Goal: Navigation & Orientation: Find specific page/section

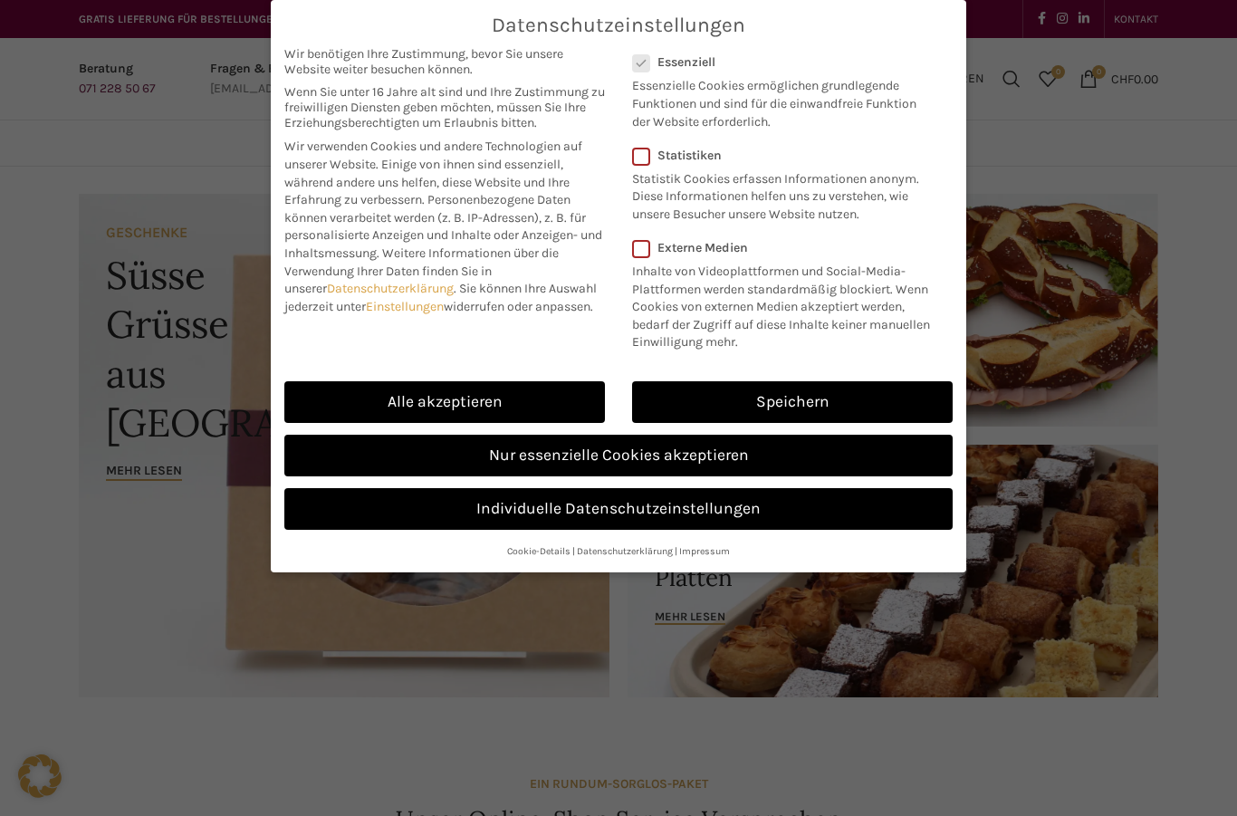
click at [738, 446] on link "Nur essenzielle Cookies akzeptieren" at bounding box center [618, 456] width 668 height 42
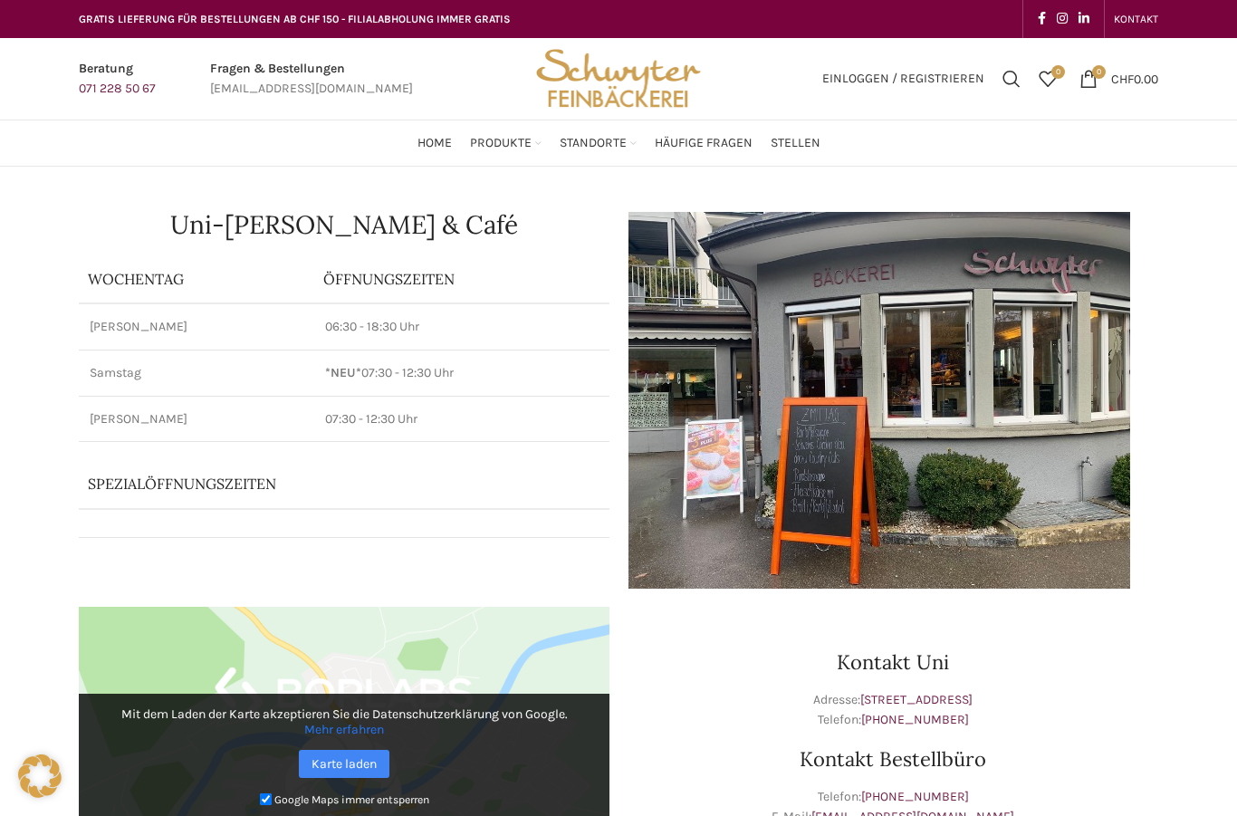
click at [1006, 242] on link "Vegan" at bounding box center [1053, 257] width 154 height 31
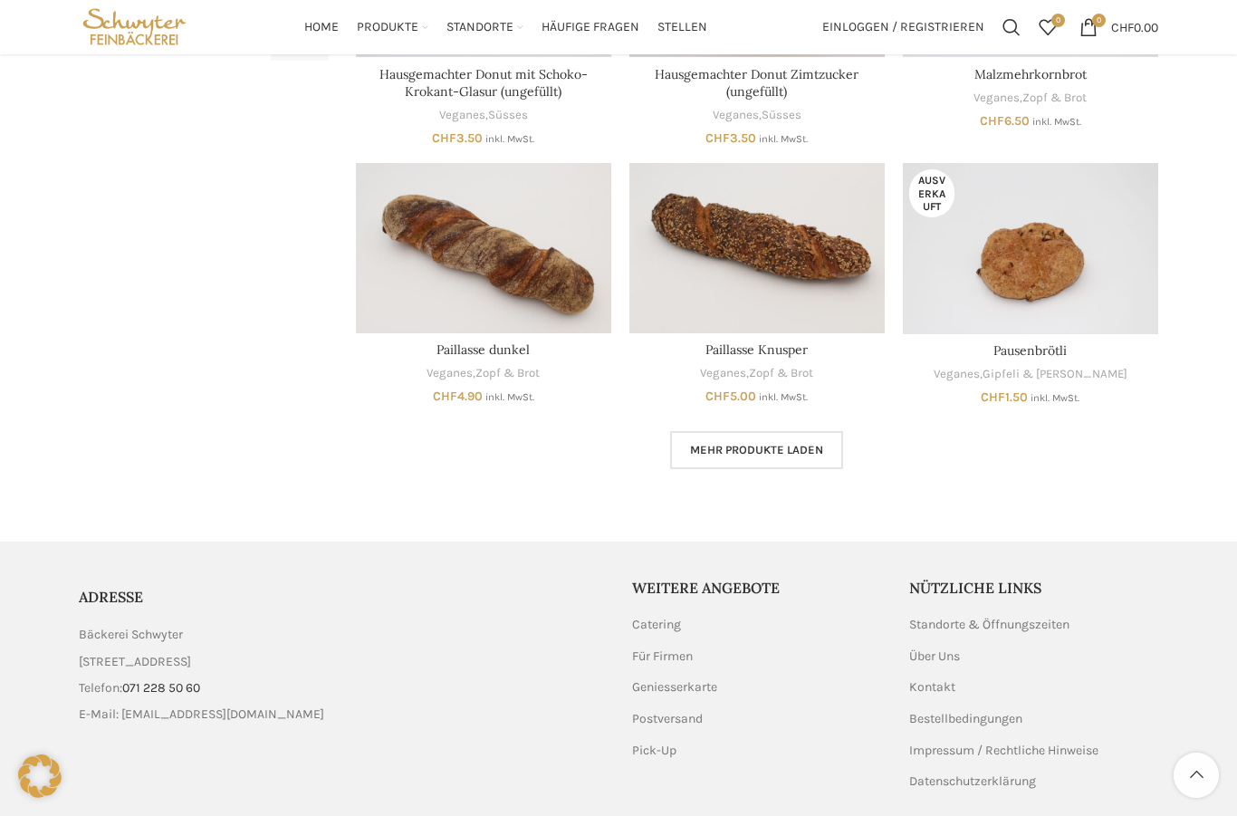
scroll to position [981, 0]
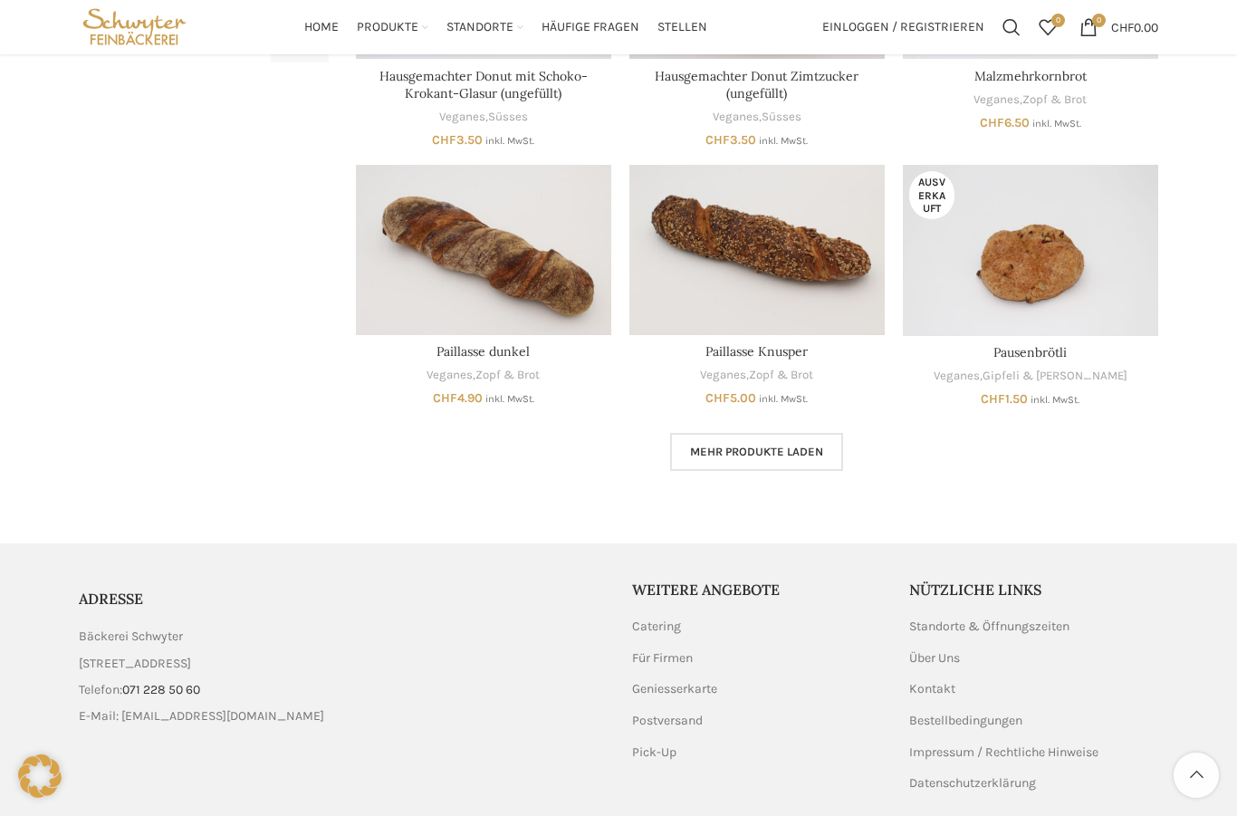
click at [717, 680] on link "Geniesserkarte" at bounding box center [675, 689] width 87 height 18
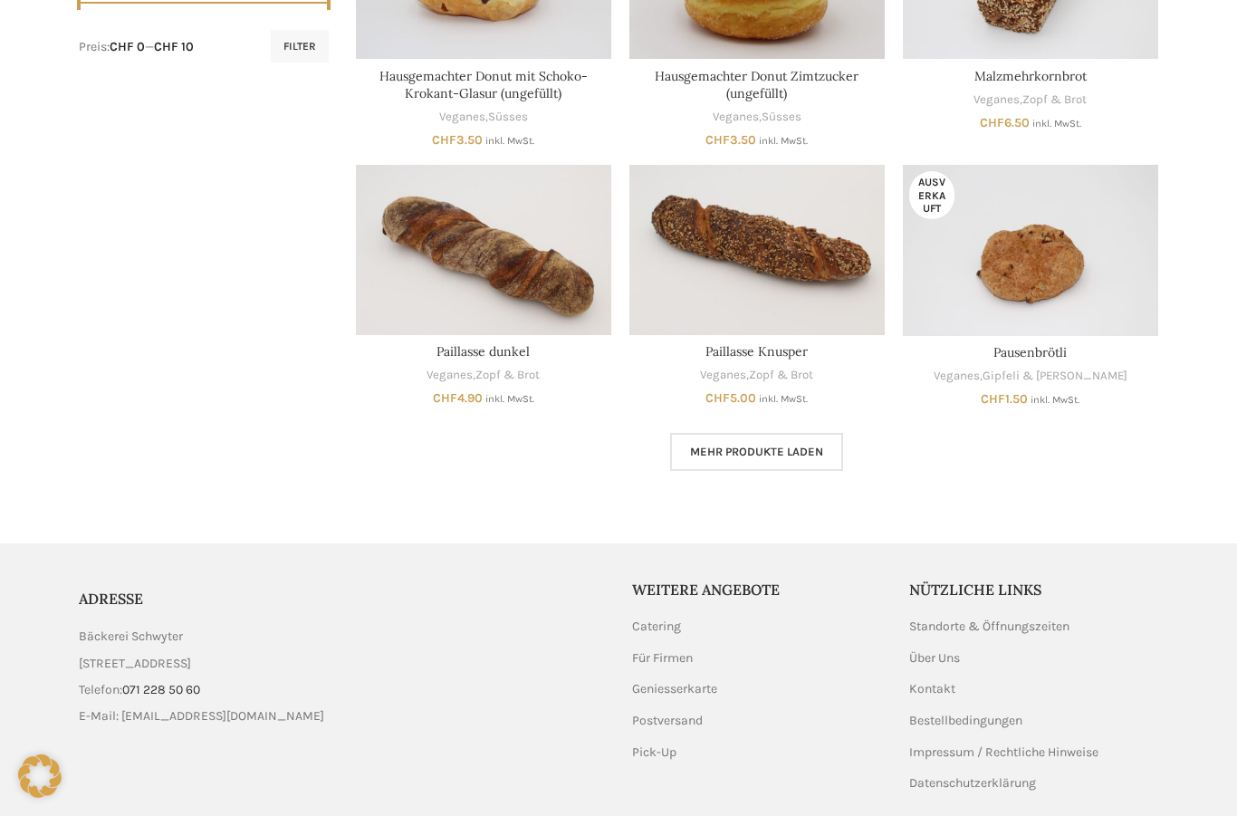
scroll to position [1038, 0]
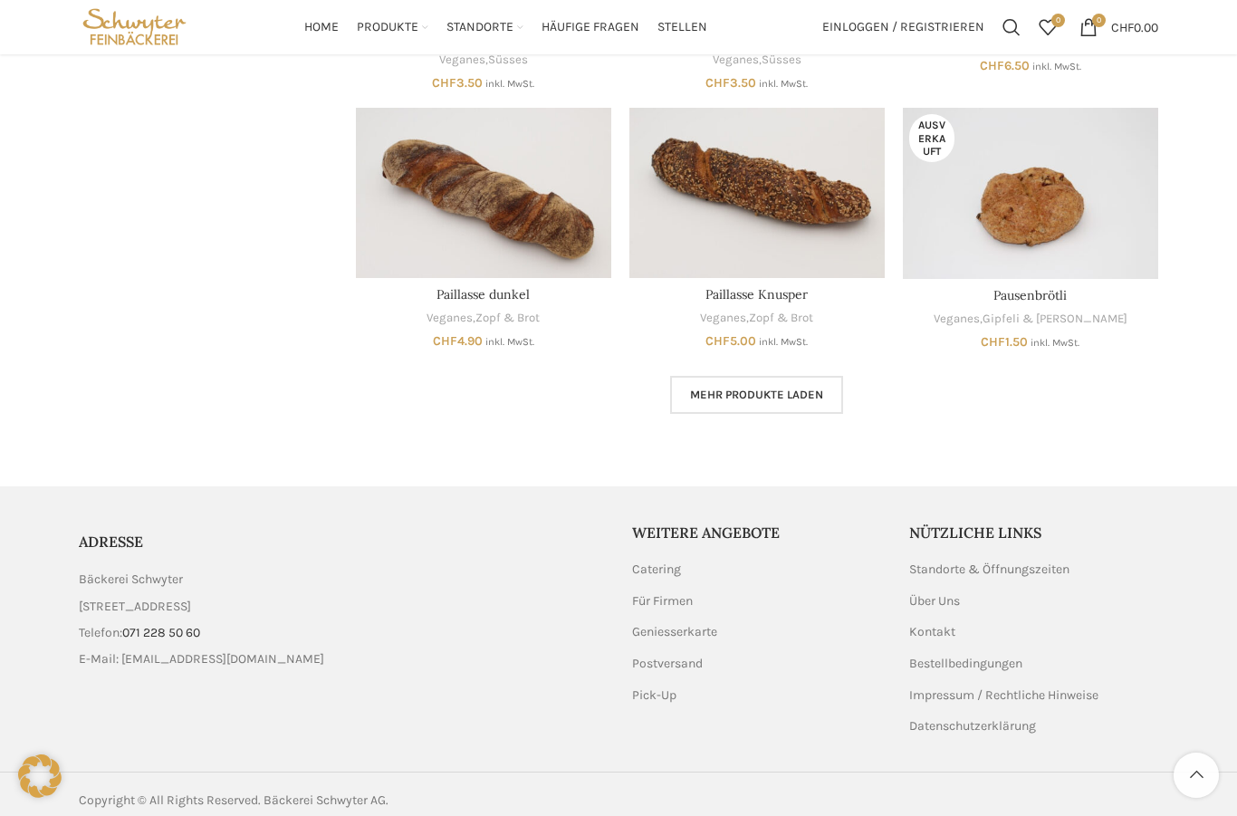
click at [434, 161] on link "Spezialitäten" at bounding box center [450, 176] width 150 height 31
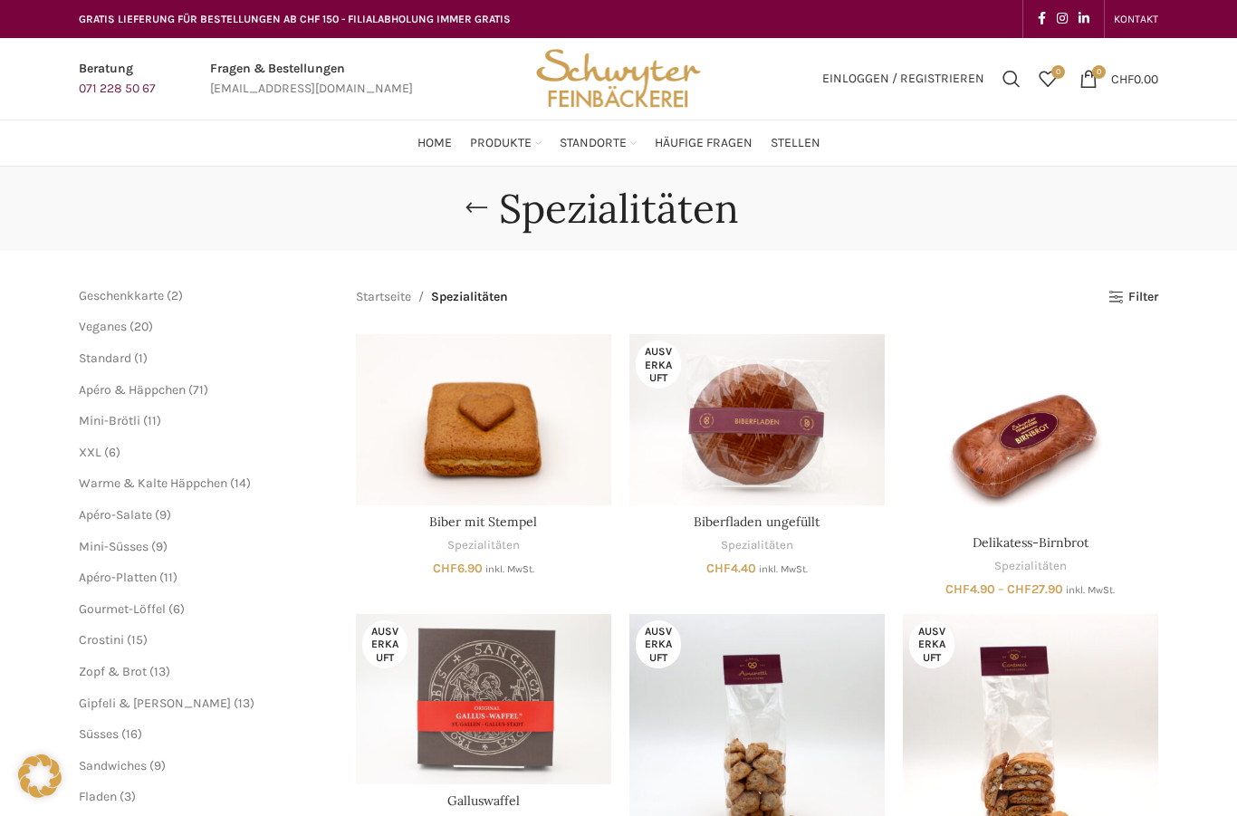
click at [541, 382] on link "Süsses" at bounding box center [535, 397] width 150 height 31
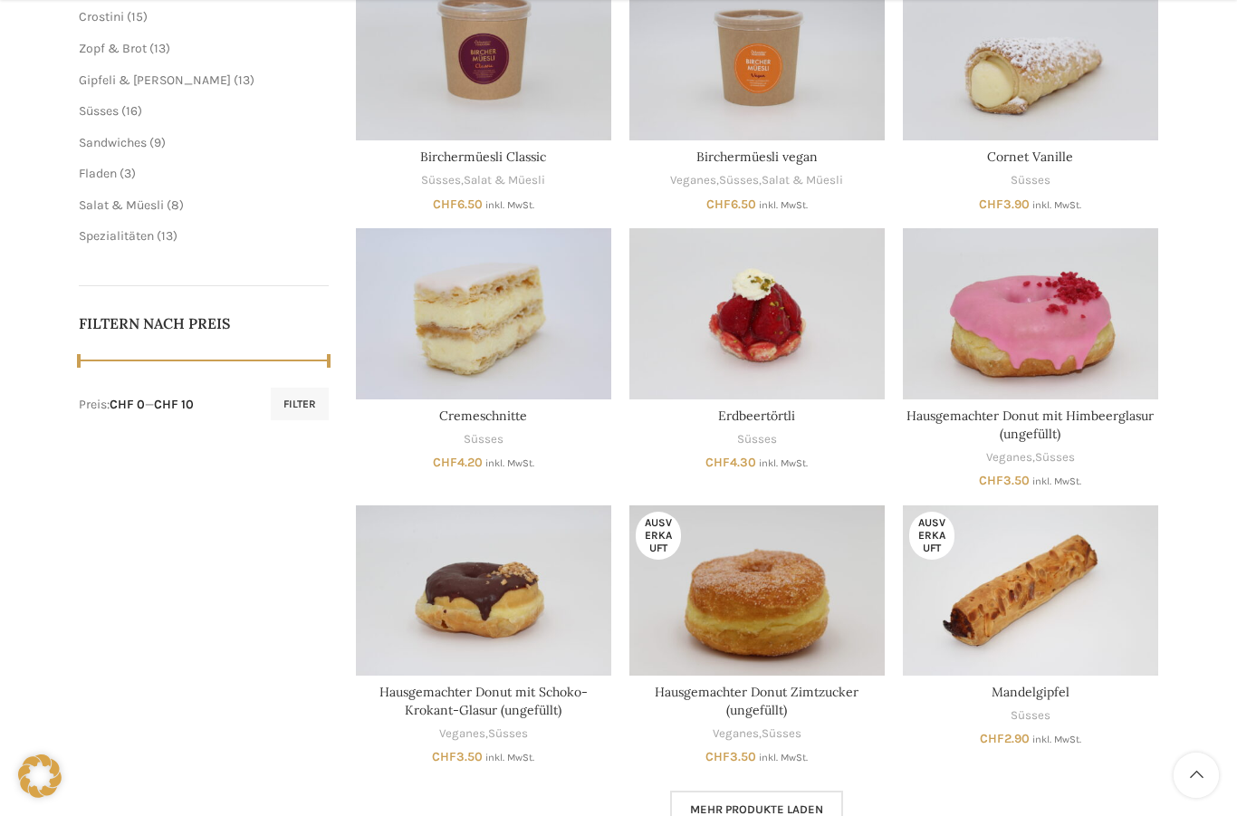
scroll to position [684, 0]
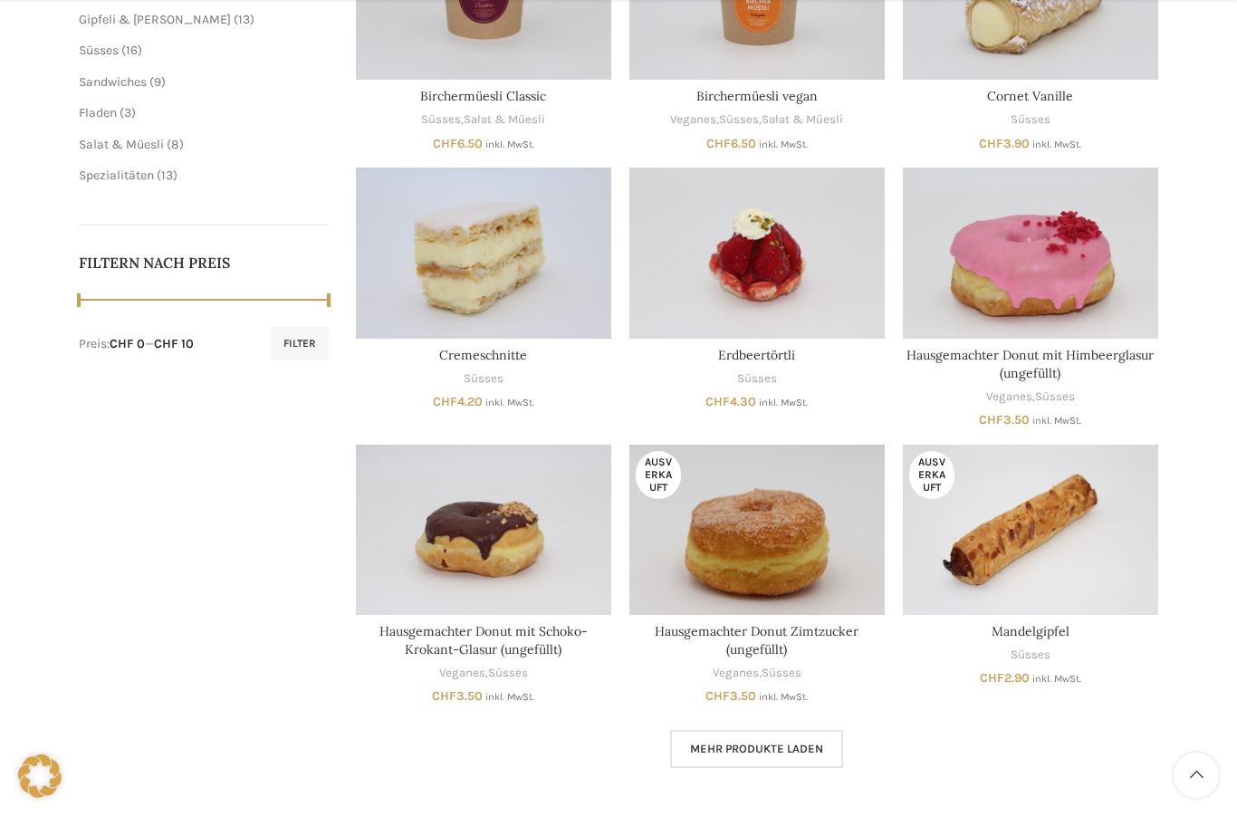
click at [781, 742] on span "Mehr Produkte laden" at bounding box center [756, 749] width 133 height 14
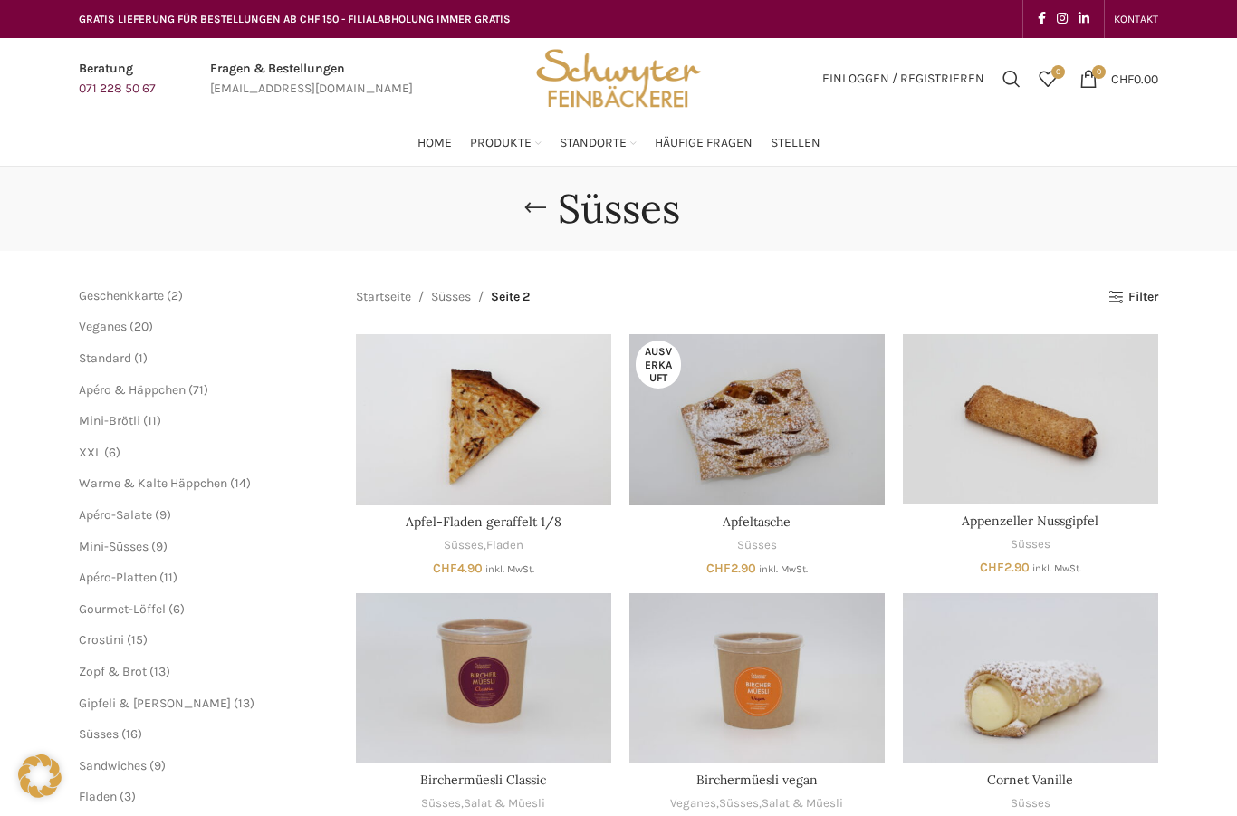
click at [538, 413] on link "Fladen" at bounding box center [535, 428] width 150 height 31
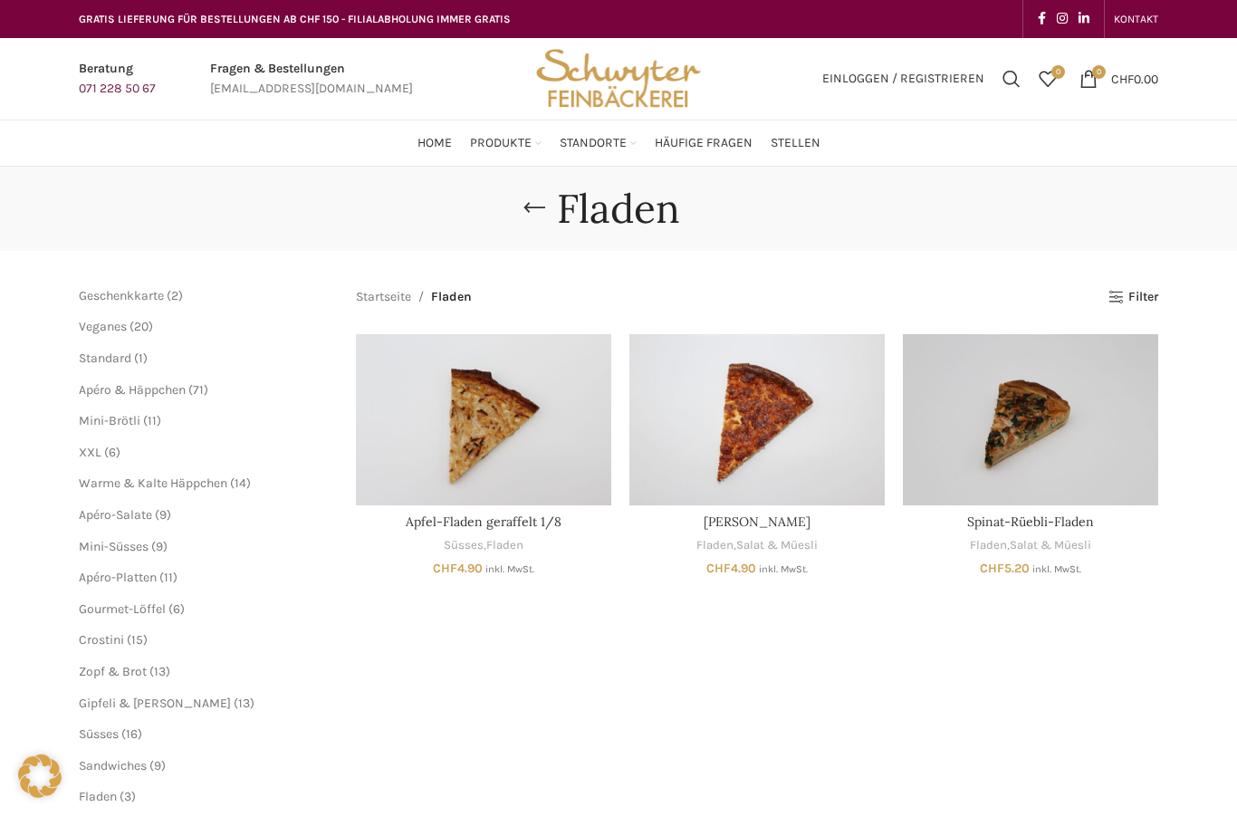
click at [144, 544] on span "Mini-Süsses" at bounding box center [114, 546] width 70 height 15
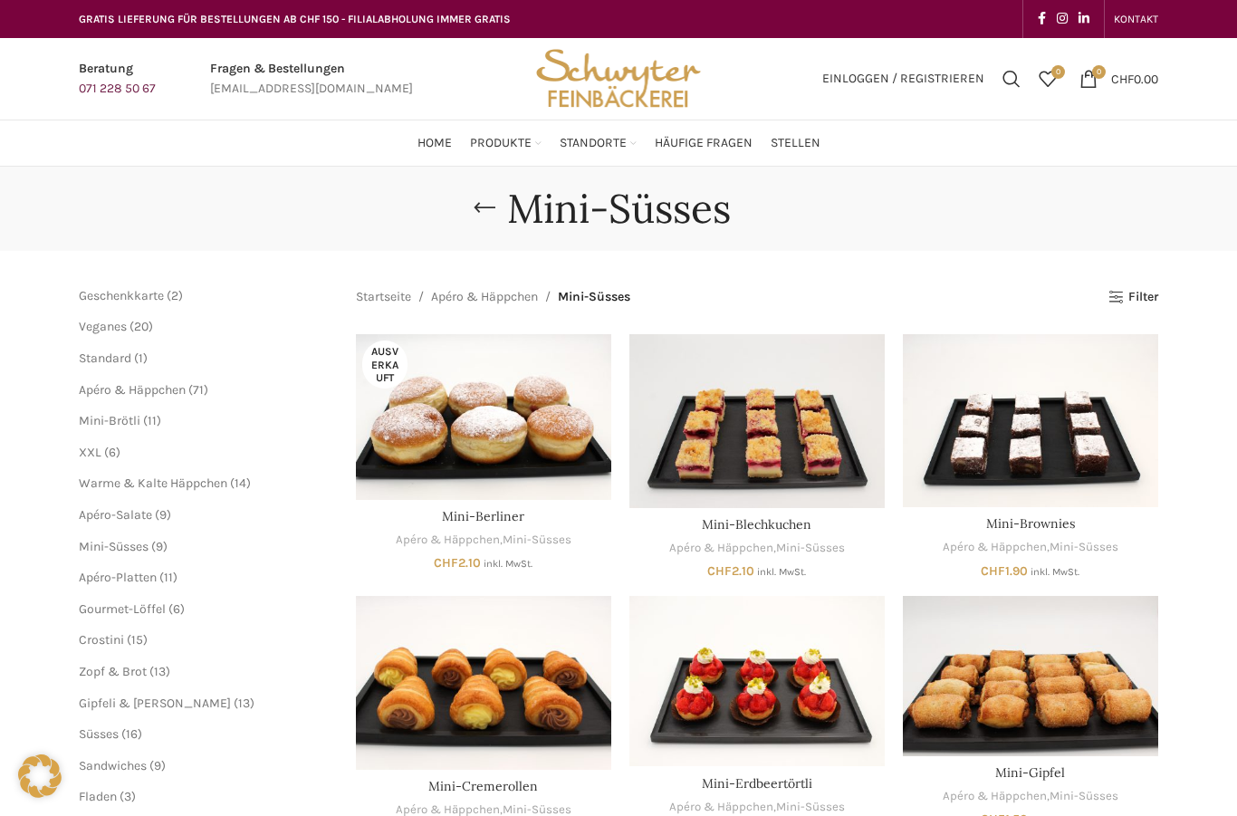
click at [525, 445] on link "Zopf & Brot" at bounding box center [535, 460] width 150 height 31
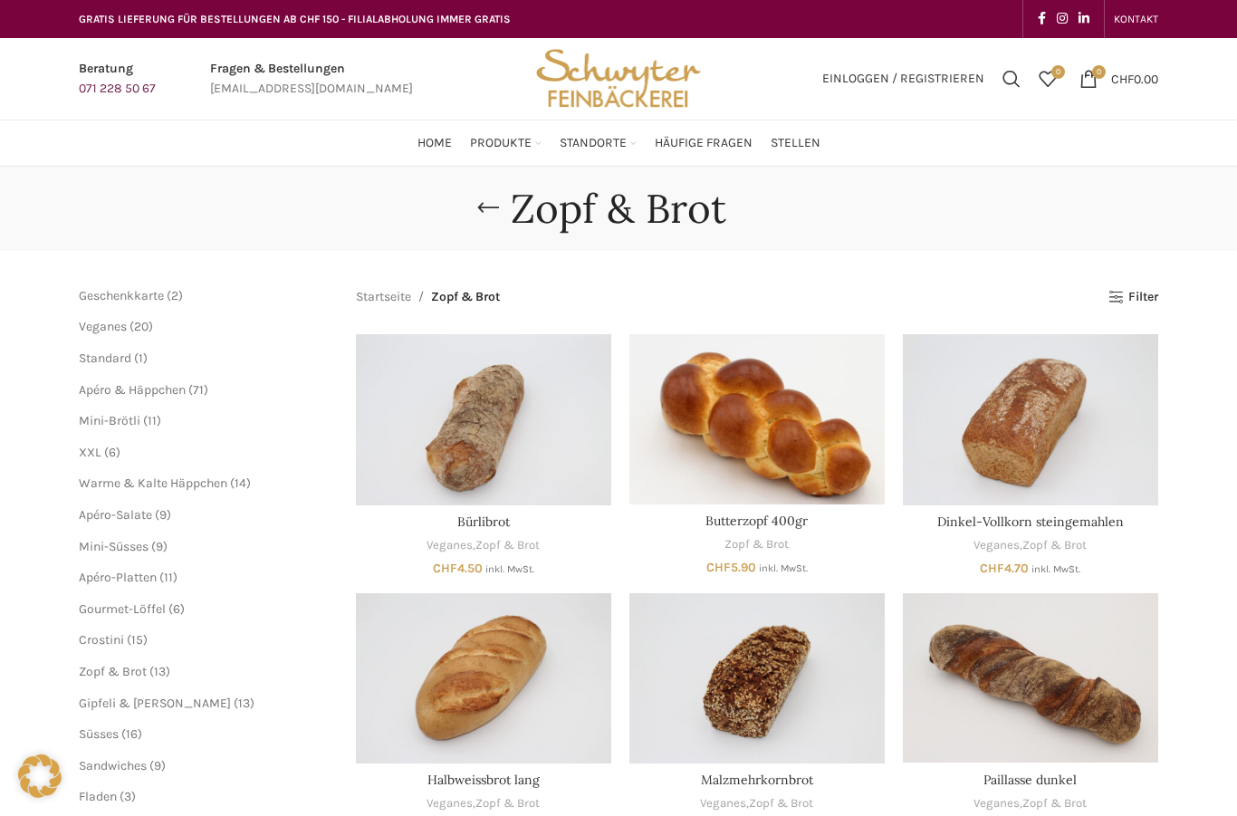
click at [550, 304] on link "Gipfeli & [PERSON_NAME]" at bounding box center [535, 327] width 150 height 47
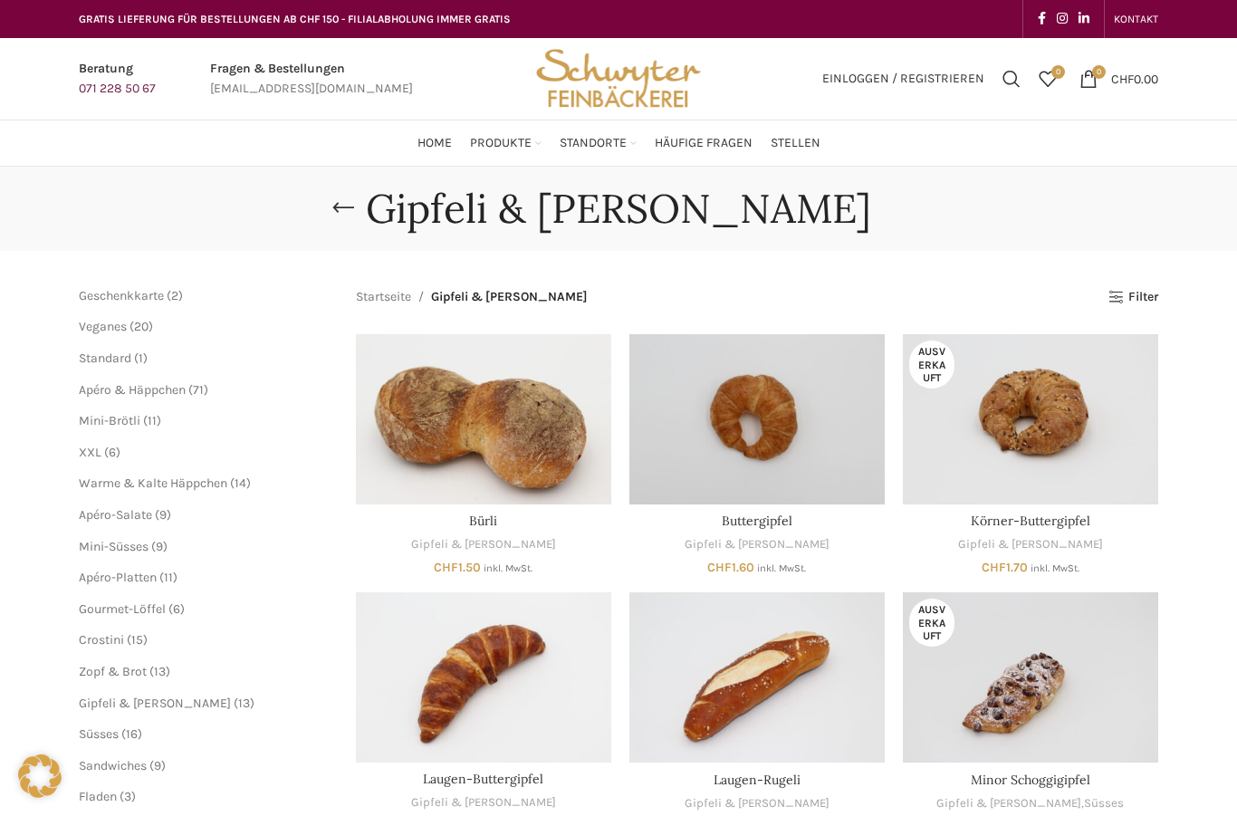
click at [516, 273] on link "Spezialitäten" at bounding box center [535, 288] width 150 height 31
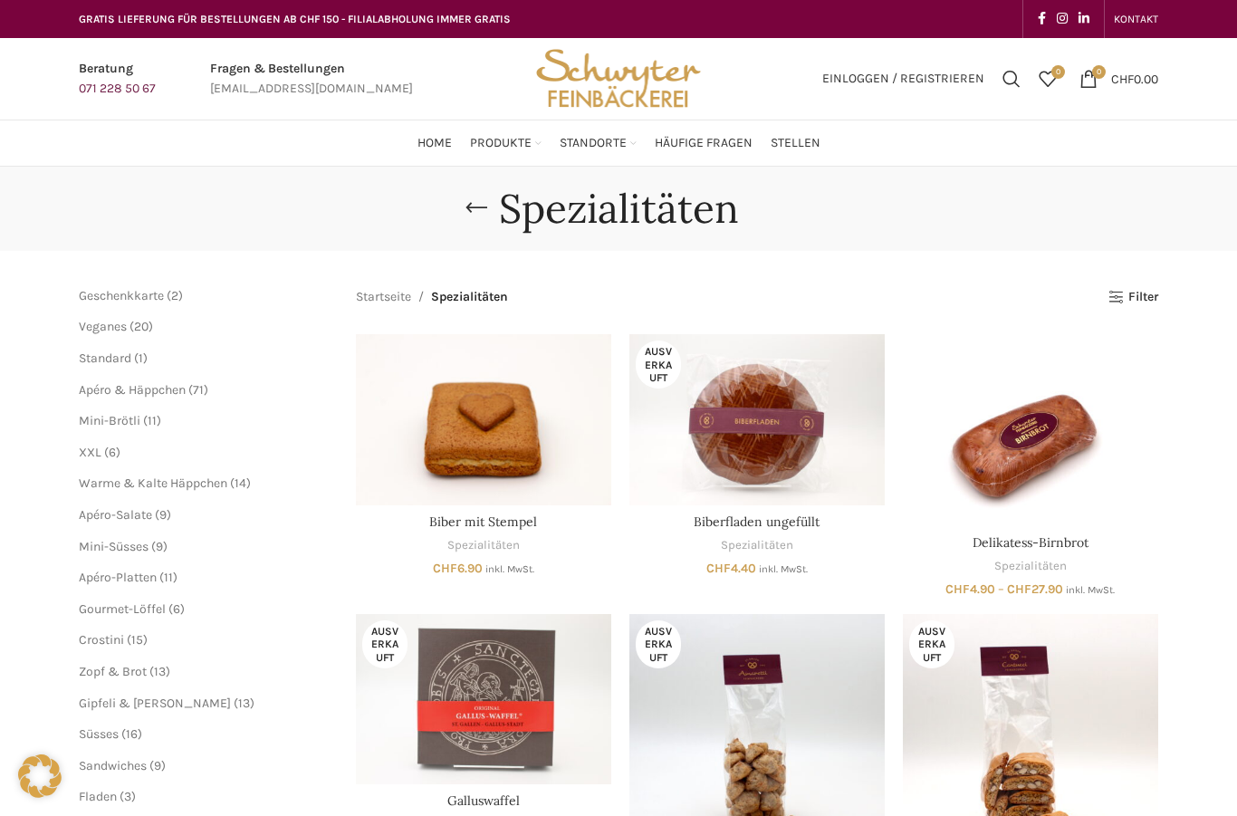
click at [550, 242] on link "Apéro & Häppchen" at bounding box center [535, 257] width 150 height 31
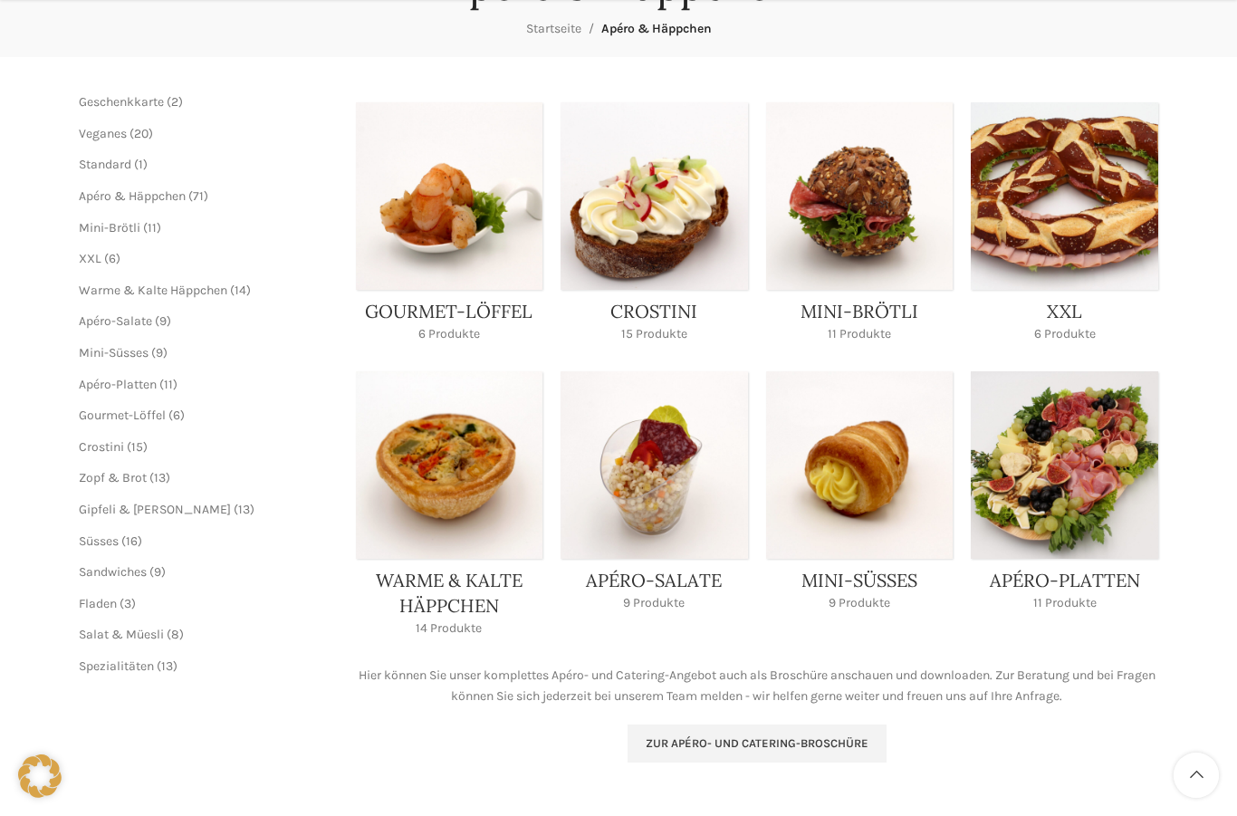
scroll to position [224, 0]
click at [1071, 231] on link "Product category xxl" at bounding box center [1064, 226] width 187 height 251
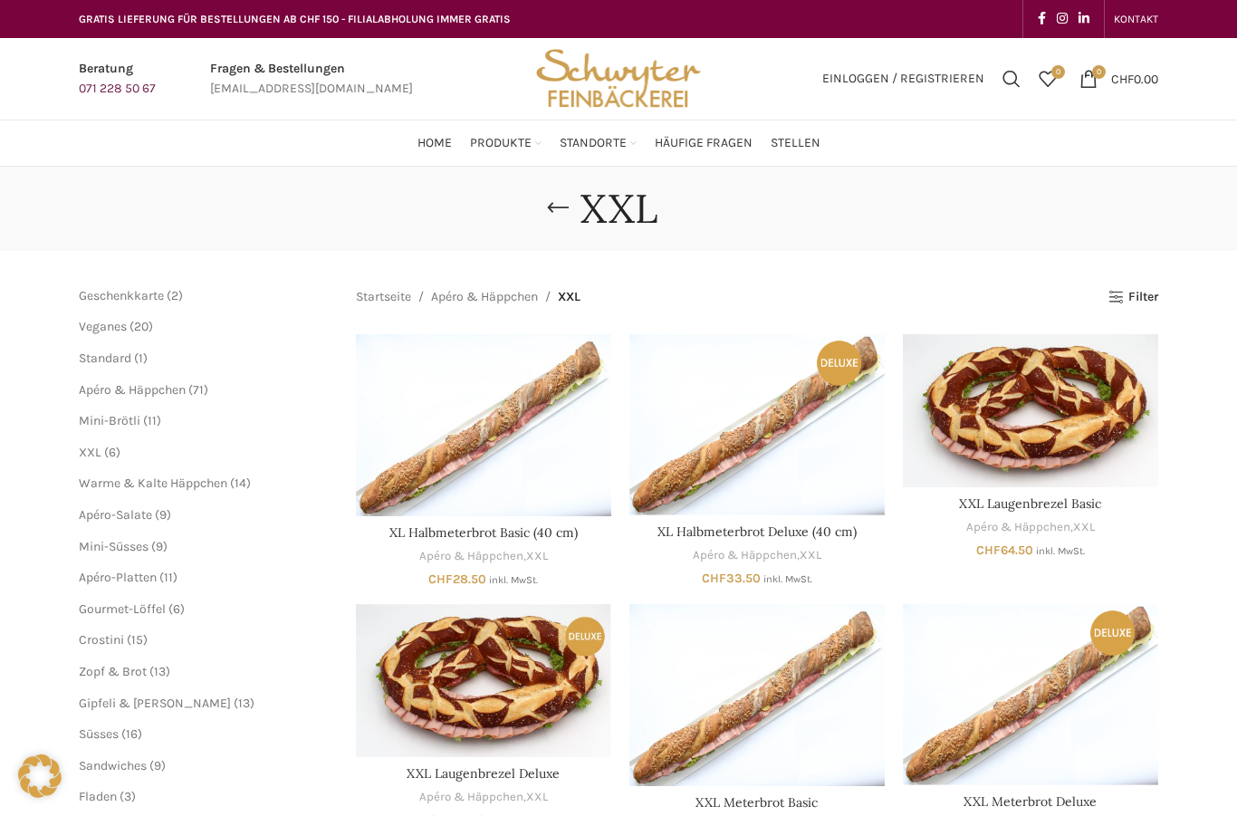
click at [525, 351] on link "Sandwiches" at bounding box center [535, 366] width 150 height 31
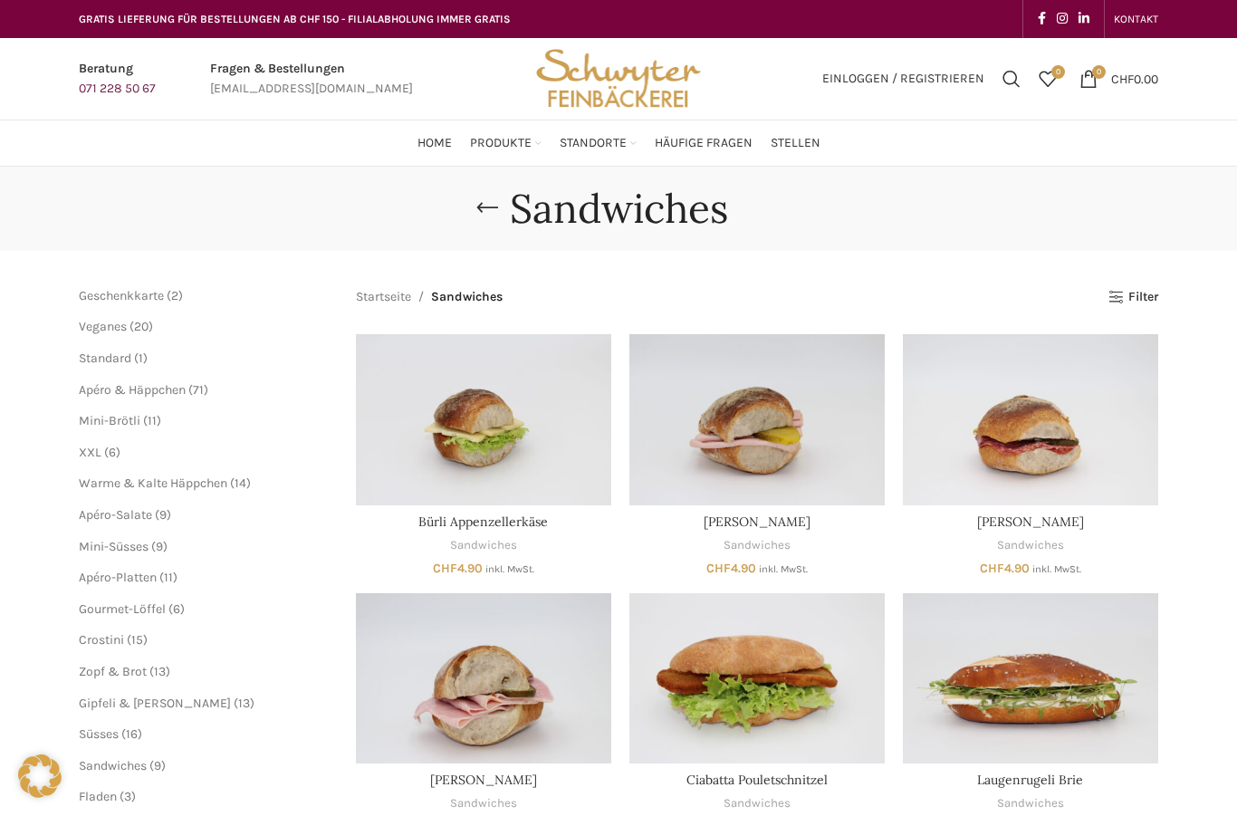
click at [676, 387] on link "Uni-Beck" at bounding box center [710, 402] width 154 height 31
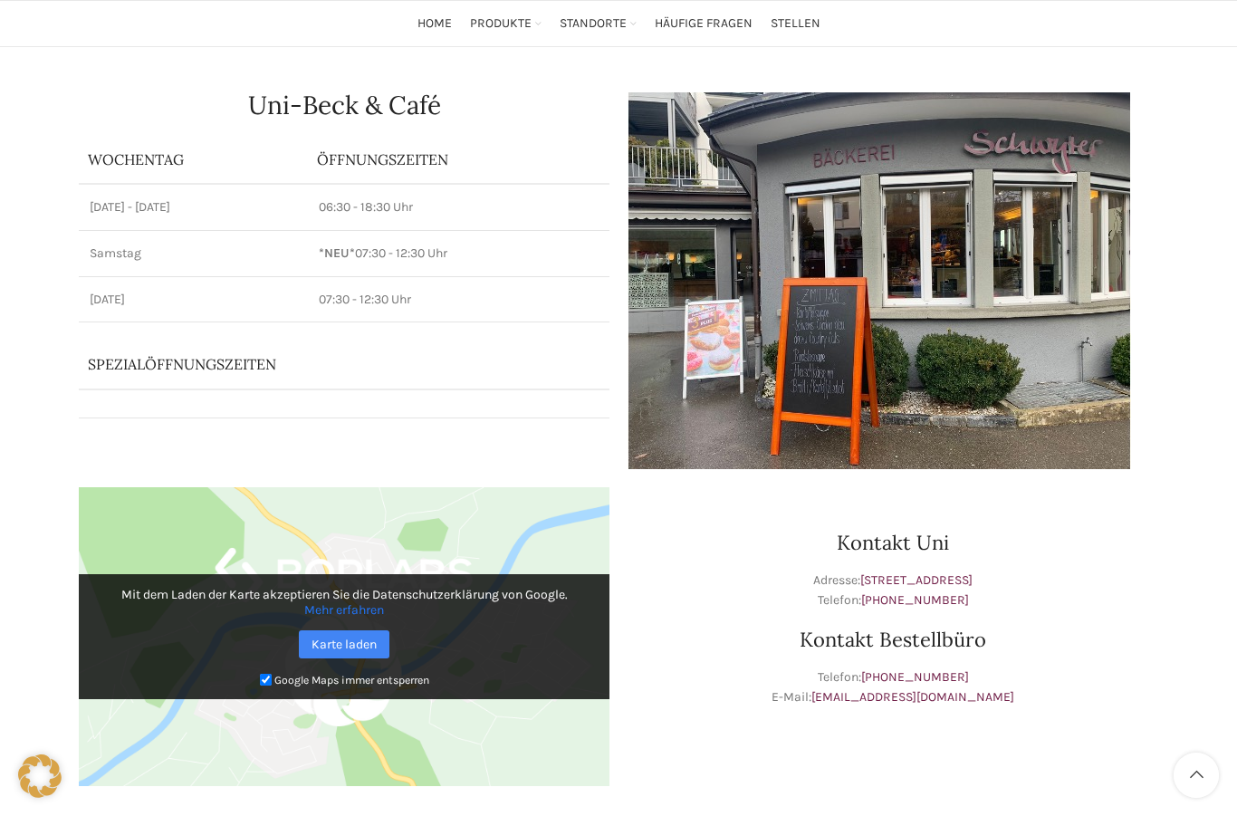
scroll to position [110, 0]
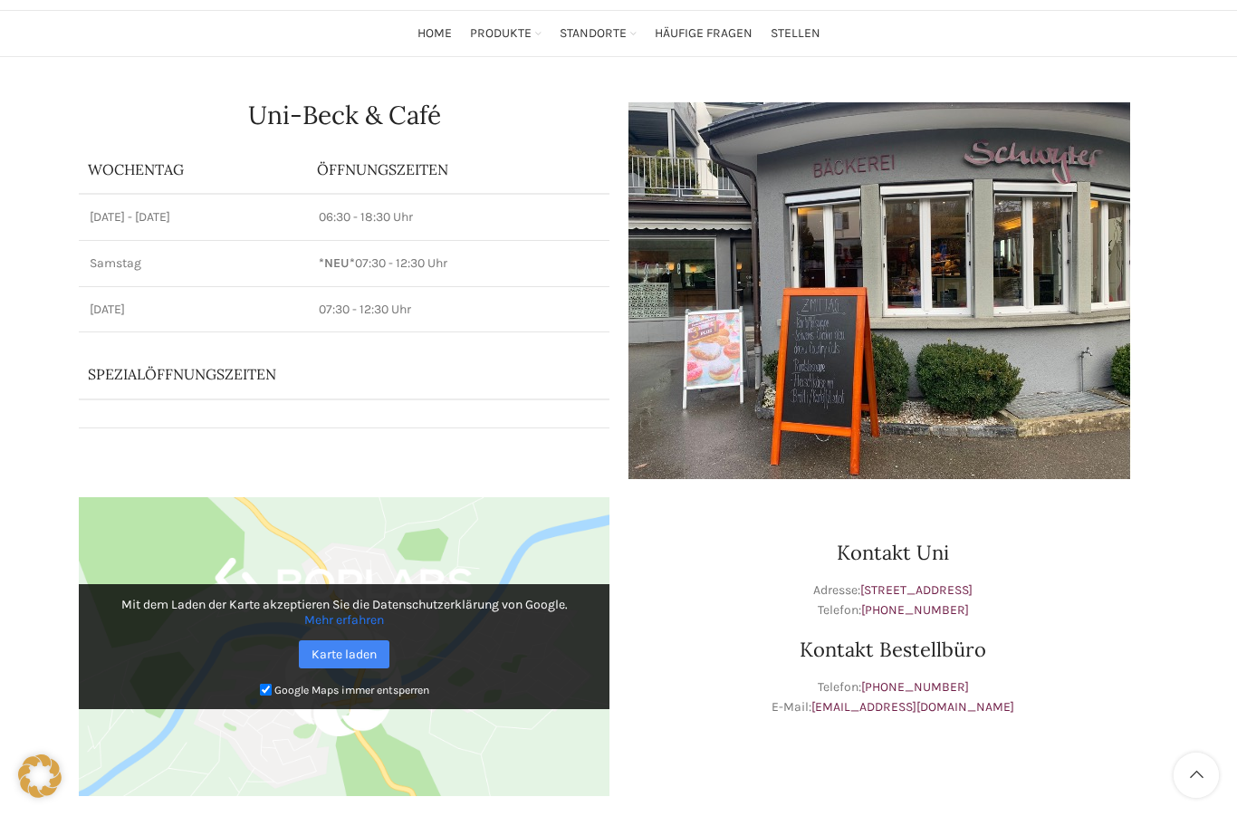
click at [877, 388] on img at bounding box center [880, 290] width 504 height 377
click at [955, 344] on img at bounding box center [880, 290] width 504 height 377
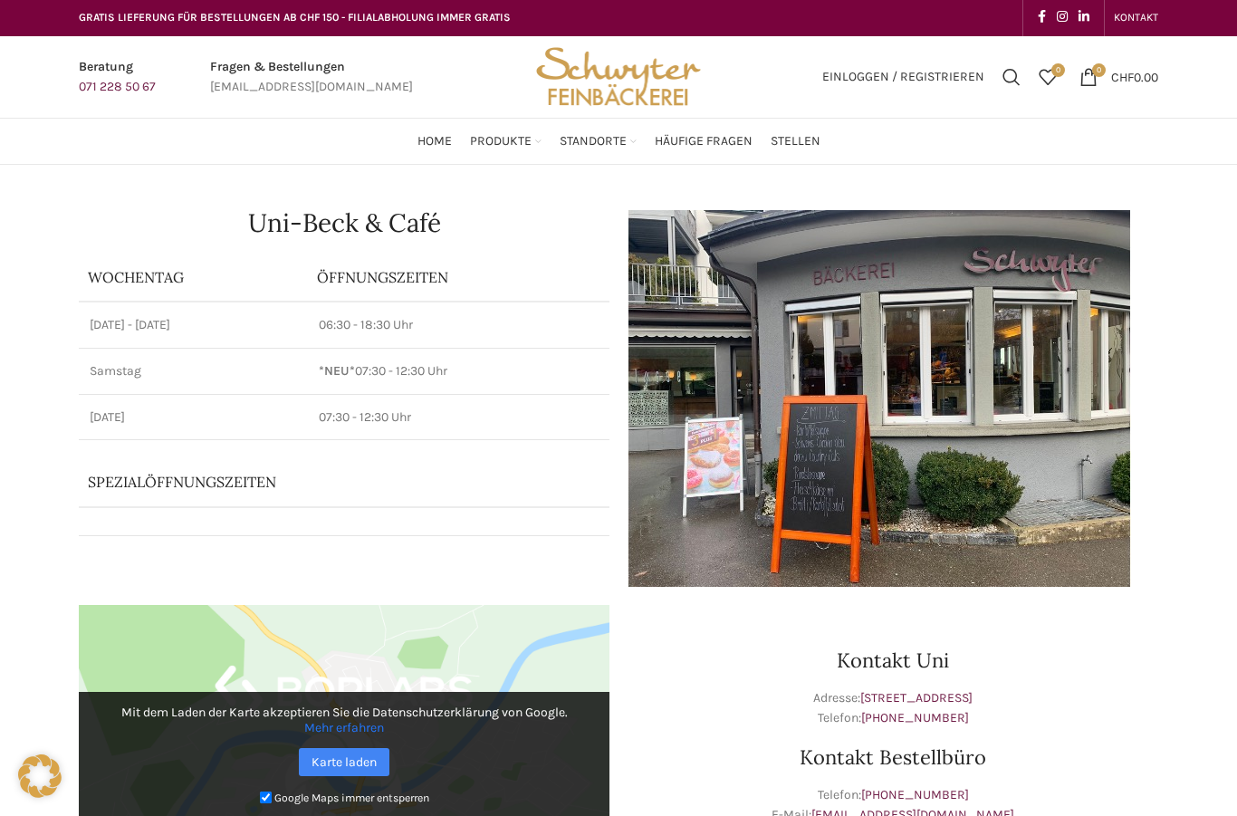
scroll to position [0, 0]
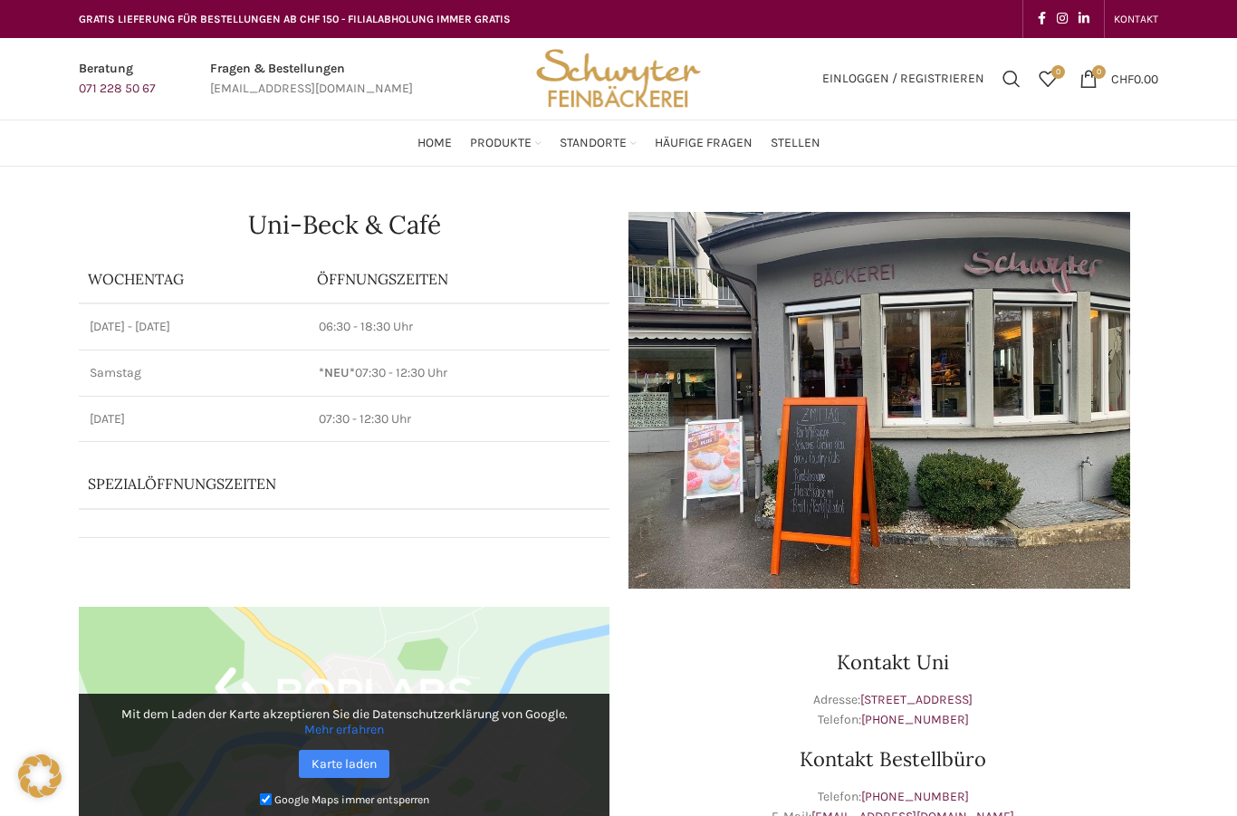
click at [962, 362] on img at bounding box center [880, 400] width 504 height 377
click at [964, 358] on img at bounding box center [880, 400] width 504 height 377
